Goal: Task Accomplishment & Management: Complete application form

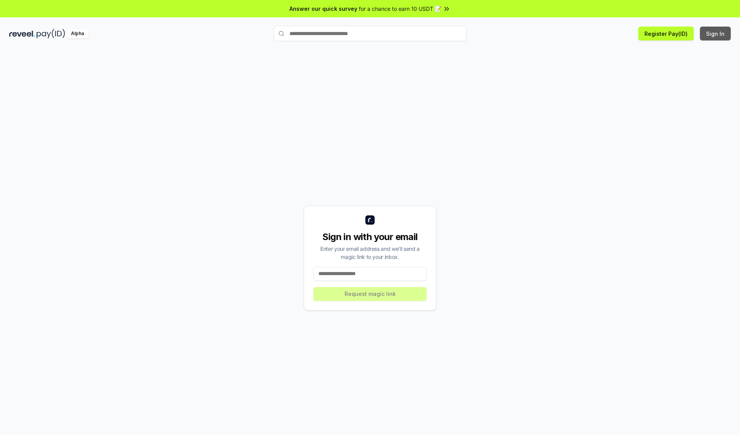
click at [716, 34] on button "Sign In" at bounding box center [715, 34] width 31 height 14
type input "**********"
click at [370, 294] on button "Request magic link" at bounding box center [370, 294] width 113 height 14
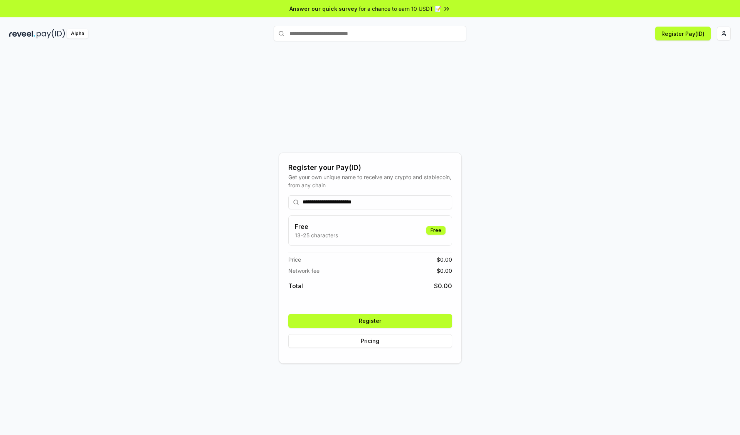
click at [370, 321] on button "Register" at bounding box center [370, 321] width 164 height 14
